Goal: Task Accomplishment & Management: Complete application form

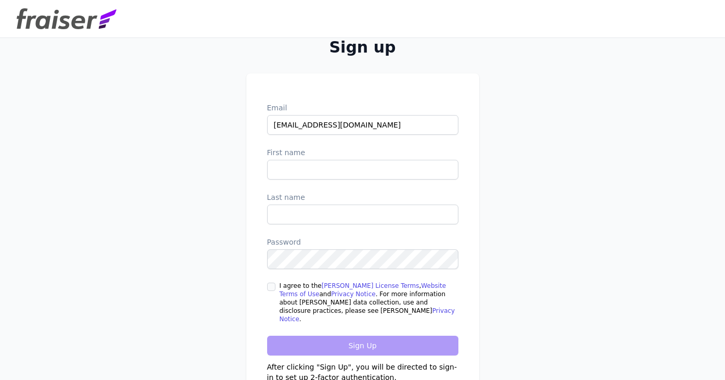
click at [327, 184] on form "Email [EMAIL_ADDRESS][DOMAIN_NAME] First name Last name Password I agree to the…" at bounding box center [362, 251] width 191 height 298
click at [323, 174] on input "First name" at bounding box center [362, 170] width 191 height 20
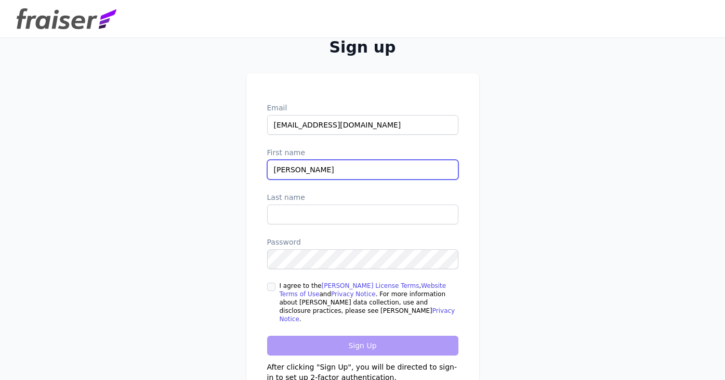
type input "[PERSON_NAME]"
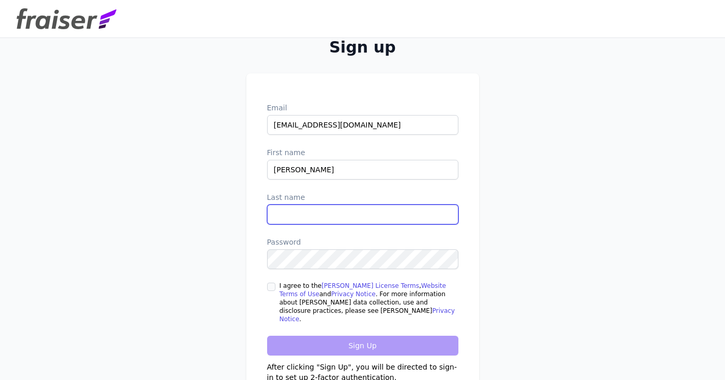
click at [318, 215] on input "Last name" at bounding box center [362, 214] width 191 height 20
type input "Van Der Bosch"
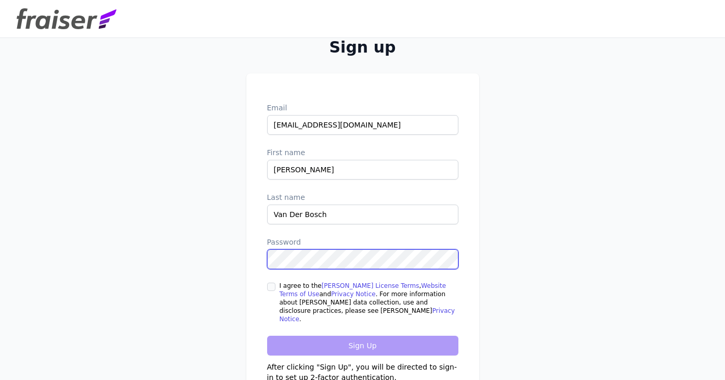
scroll to position [38, 0]
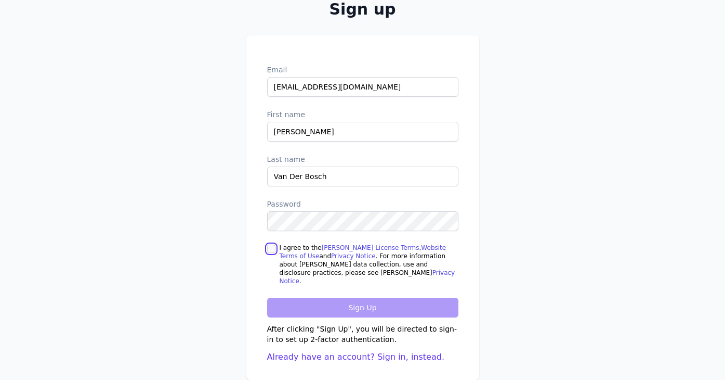
click at [272, 252] on input "I agree to the [PERSON_NAME] License Terms , Website Terms of Use and Privacy N…" at bounding box center [271, 248] width 8 height 8
checkbox input "true"
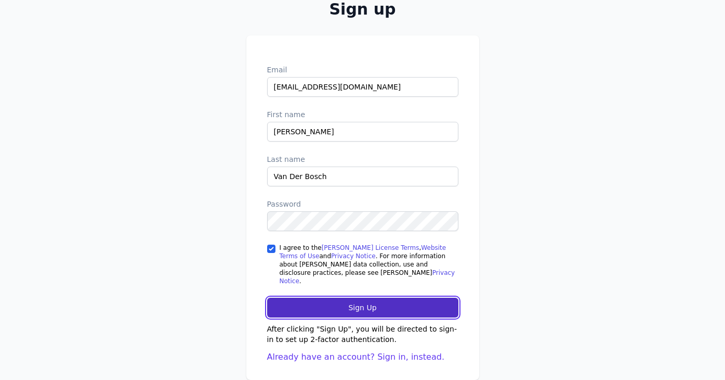
click at [321, 298] on input "Sign Up" at bounding box center [362, 307] width 191 height 20
